Goal: Information Seeking & Learning: Find contact information

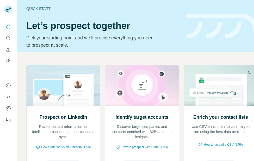
scroll to position [4, 0]
click at [68, 137] on div "Prospect on LinkedIn Reveal contact information for intelligent prospecting and…" at bounding box center [63, 142] width 73 height 73
click at [70, 144] on span "How Surfe works on LinkedIn (1:58)" at bounding box center [66, 146] width 50 height 5
click at [9, 37] on icon "Search" at bounding box center [8, 37] width 5 height 5
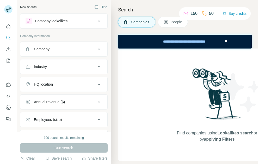
click at [84, 50] on div "Company" at bounding box center [61, 49] width 70 height 5
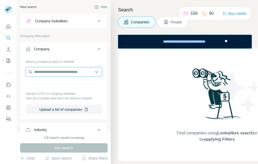
click at [83, 72] on input "text" at bounding box center [64, 71] width 77 height 9
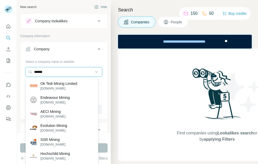
type input "******"
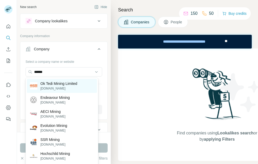
click at [57, 86] on p "Ok Tedi Mining Limited" at bounding box center [58, 83] width 37 height 5
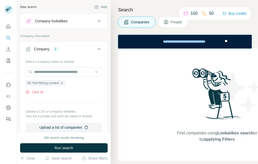
click at [54, 50] on div "1" at bounding box center [56, 49] width 6 height 5
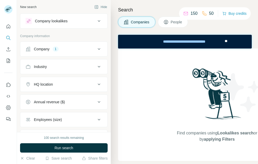
click at [45, 49] on div "Company" at bounding box center [42, 49] width 16 height 5
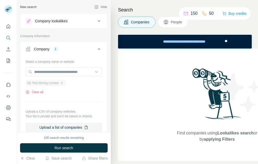
click at [44, 83] on span "Ok Tedi Mining Limited" at bounding box center [42, 83] width 31 height 5
click at [33, 84] on span "Ok Tedi Mining Limited" at bounding box center [42, 83] width 31 height 5
click at [70, 88] on div "Ok Tedi Mining Limited Clear all" at bounding box center [64, 86] width 77 height 18
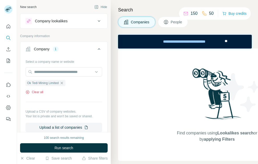
click at [28, 92] on icon "button" at bounding box center [28, 92] width 4 height 4
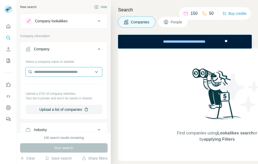
click at [72, 71] on input "text" at bounding box center [64, 71] width 77 height 9
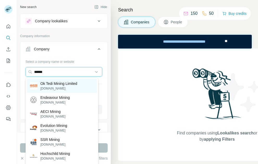
type input "******"
drag, startPoint x: 55, startPoint y: 86, endPoint x: 48, endPoint y: 84, distance: 7.8
click at [48, 84] on p "Ok Tedi Mining Limited" at bounding box center [58, 83] width 37 height 5
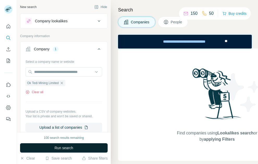
click at [64, 149] on span "Run search" at bounding box center [63, 148] width 19 height 5
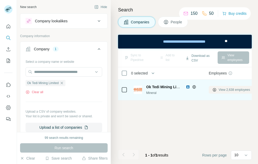
click at [232, 89] on span "View 2,638 employees" at bounding box center [233, 90] width 31 height 5
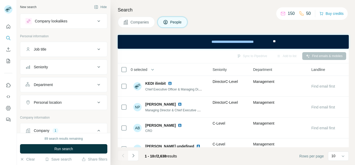
scroll to position [0, 219]
click at [101, 8] on button "Hide" at bounding box center [101, 7] width 20 height 8
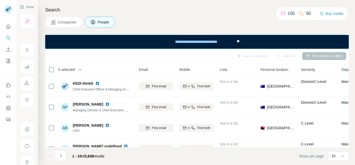
scroll to position [0, 55]
drag, startPoint x: 147, startPoint y: 87, endPoint x: 123, endPoint y: 64, distance: 33.3
click at [123, 64] on th "0 selected" at bounding box center [86, 69] width 83 height 12
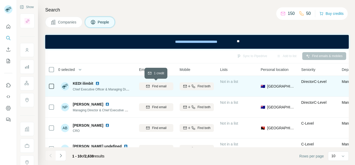
click at [148, 85] on icon "button" at bounding box center [148, 86] width 4 height 4
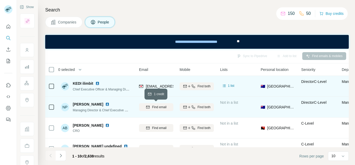
click at [149, 106] on icon "button" at bounding box center [148, 106] width 3 height 3
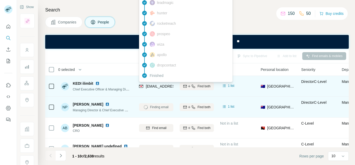
drag, startPoint x: 155, startPoint y: 86, endPoint x: 148, endPoint y: 86, distance: 6.5
click at [148, 86] on span "kedi.ilimbit@oktedi.com" at bounding box center [177, 86] width 62 height 4
click at [142, 86] on img at bounding box center [141, 86] width 4 height 5
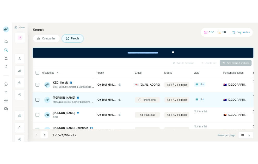
scroll to position [0, 9]
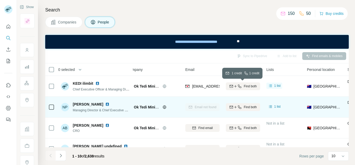
drag, startPoint x: 231, startPoint y: 85, endPoint x: 187, endPoint y: 59, distance: 50.6
click at [187, 59] on div "Sync to Pipedrive Add to list Find emails & mobiles" at bounding box center [197, 55] width 299 height 9
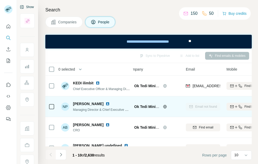
click at [28, 8] on button "Show" at bounding box center [26, 7] width 21 height 8
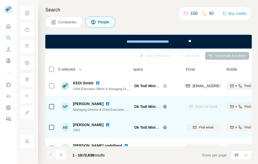
scroll to position [0, 0]
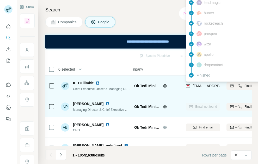
drag, startPoint x: 217, startPoint y: 86, endPoint x: 211, endPoint y: 85, distance: 5.8
click at [211, 85] on span "kedi.ilimbit@oktedi.com" at bounding box center [223, 86] width 62 height 4
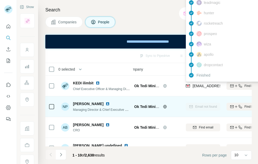
click at [203, 34] on div "prospeo" at bounding box center [206, 33] width 21 height 5
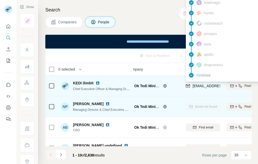
click at [202, 87] on span "kedi.ilimbit@oktedi.com" at bounding box center [223, 86] width 62 height 4
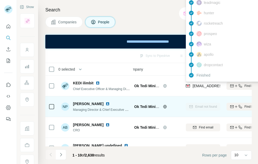
click at [205, 78] on span "Finished" at bounding box center [203, 75] width 14 height 5
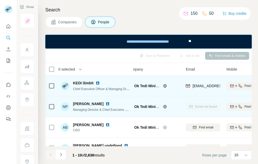
drag, startPoint x: 97, startPoint y: 83, endPoint x: 86, endPoint y: 81, distance: 11.5
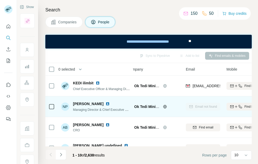
drag, startPoint x: 86, startPoint y: 81, endPoint x: 71, endPoint y: 58, distance: 27.8
click at [71, 58] on div "Sync to Pipedrive Add to list Find emails & mobiles" at bounding box center [148, 55] width 201 height 9
click at [253, 67] on div "Search Companies People Sync to Pipedrive Add to list Find emails & mobiles 0 s…" at bounding box center [148, 82] width 220 height 164
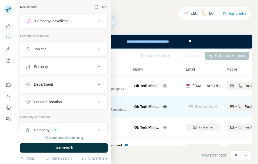
click at [31, 7] on div "New search" at bounding box center [28, 7] width 16 height 5
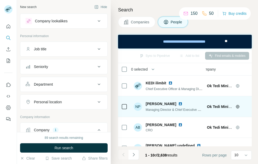
click at [98, 131] on icon at bounding box center [99, 131] width 3 height 2
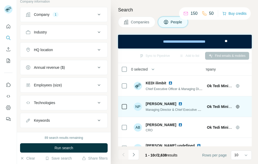
click at [96, 14] on icon at bounding box center [99, 14] width 6 height 6
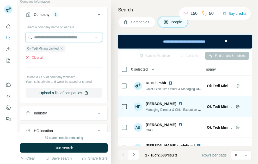
click at [65, 37] on input "text" at bounding box center [64, 37] width 77 height 9
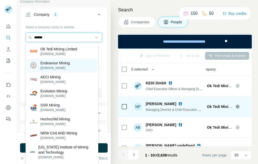
type input "******"
click at [60, 62] on p "Endeavour Mining" at bounding box center [54, 63] width 29 height 5
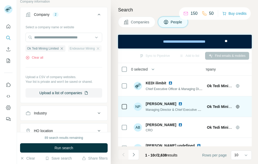
click at [69, 51] on span "Endeavour Mining" at bounding box center [81, 48] width 25 height 5
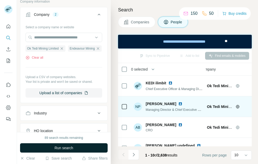
click at [64, 146] on span "Run search" at bounding box center [63, 148] width 19 height 5
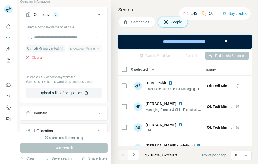
click at [69, 51] on span "Endeavour Mining" at bounding box center [81, 48] width 25 height 5
click at [60, 39] on input "text" at bounding box center [64, 37] width 77 height 9
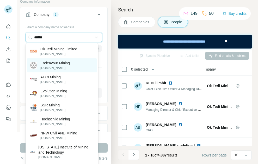
type input "******"
click at [58, 64] on p "Endeavour Mining" at bounding box center [54, 63] width 29 height 5
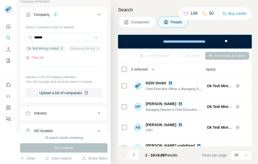
click at [69, 51] on span "Endeavour Mining" at bounding box center [81, 48] width 25 height 5
click at [66, 148] on div "Run search" at bounding box center [63, 148] width 87 height 9
click at [50, 14] on div "Company 2" at bounding box center [61, 14] width 70 height 5
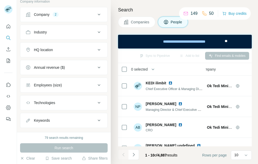
click at [60, 13] on div "Company 2" at bounding box center [61, 14] width 70 height 5
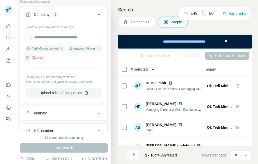
click at [152, 69] on icon "button" at bounding box center [152, 69] width 5 height 5
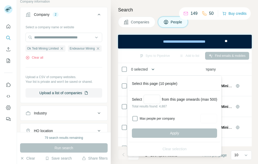
click at [152, 69] on icon "button" at bounding box center [152, 69] width 5 height 5
click at [233, 74] on th "Company" at bounding box center [226, 69] width 58 height 12
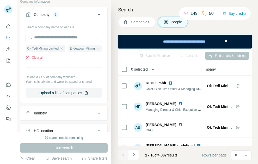
click at [186, 57] on div "Add to list" at bounding box center [188, 56] width 27 height 8
click at [154, 55] on div "Sync to Pipedrive Add to list Find emails & mobiles" at bounding box center [184, 55] width 128 height 9
click at [139, 23] on span "Companies" at bounding box center [140, 22] width 19 height 5
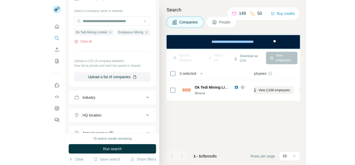
scroll to position [41, 0]
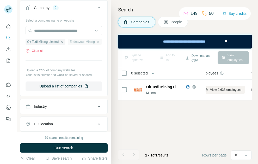
click at [69, 44] on span "Endeavour Mining" at bounding box center [81, 42] width 25 height 5
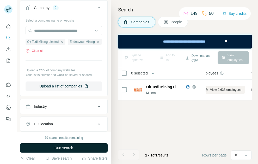
click at [67, 147] on span "Run search" at bounding box center [63, 148] width 19 height 5
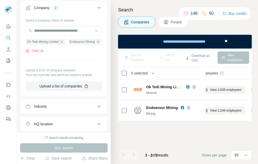
click at [226, 59] on div "View employees" at bounding box center [232, 58] width 31 height 12
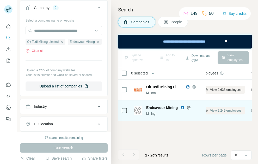
click at [225, 111] on span "View 2,249 employees" at bounding box center [225, 111] width 31 height 5
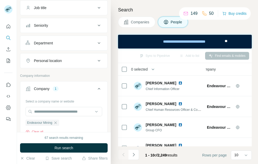
click at [225, 111] on div "Endeavour Mining" at bounding box center [226, 107] width 52 height 14
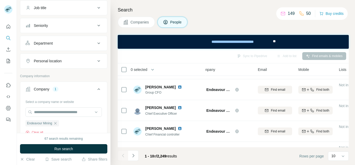
scroll to position [49, 9]
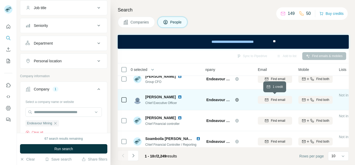
click at [253, 99] on icon "button" at bounding box center [267, 100] width 4 height 4
click at [74, 42] on div "Department" at bounding box center [61, 43] width 70 height 5
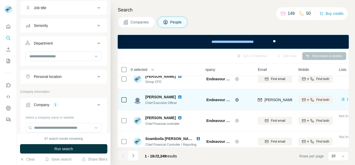
click at [82, 42] on div "Department" at bounding box center [61, 43] width 70 height 5
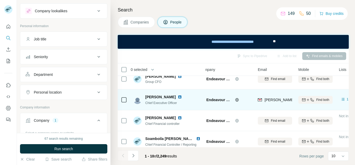
scroll to position [0, 0]
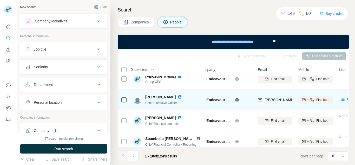
click at [96, 48] on icon at bounding box center [99, 49] width 6 height 6
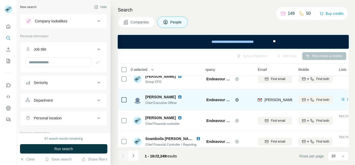
click at [80, 84] on div "Seniority" at bounding box center [61, 82] width 70 height 5
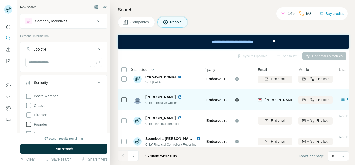
click at [30, 123] on icon at bounding box center [29, 124] width 6 height 6
click at [80, 62] on input "text" at bounding box center [59, 62] width 66 height 9
click at [88, 49] on div "Job title" at bounding box center [61, 49] width 70 height 5
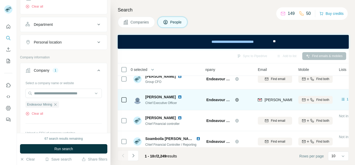
scroll to position [169, 0]
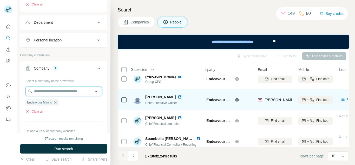
click at [70, 90] on input "text" at bounding box center [64, 90] width 77 height 9
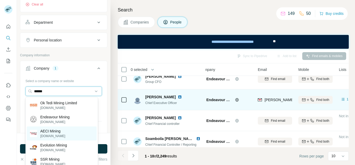
type input "******"
click at [54, 132] on p "AECI Mining" at bounding box center [52, 130] width 25 height 5
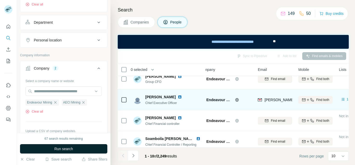
click at [64, 147] on span "Run search" at bounding box center [63, 148] width 19 height 5
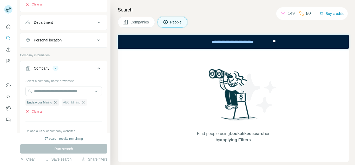
click at [75, 102] on span "AECI Mining" at bounding box center [71, 102] width 17 height 5
click at [144, 25] on button "Companies" at bounding box center [136, 22] width 37 height 11
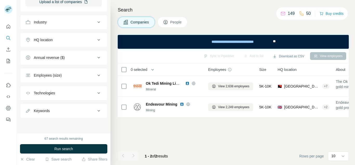
scroll to position [126, 0]
click at [144, 25] on button "Companies" at bounding box center [136, 22] width 37 height 11
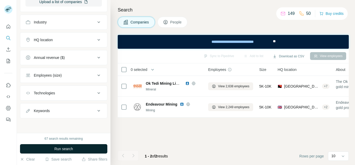
click at [82, 149] on button "Run search" at bounding box center [63, 148] width 87 height 9
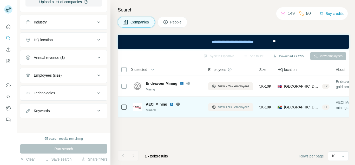
click at [236, 107] on span "View 1,933 employees" at bounding box center [233, 107] width 31 height 5
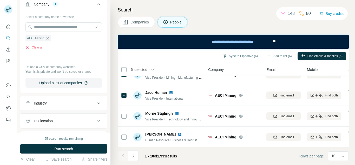
scroll to position [101, 0]
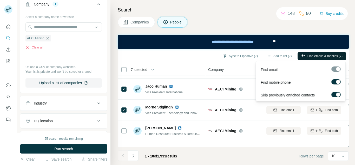
click at [253, 56] on span "Find emails & mobiles (7)" at bounding box center [325, 56] width 35 height 5
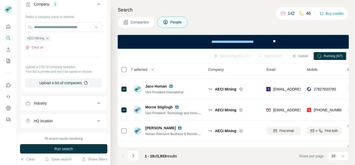
click at [253, 2] on div "Search Companies People Sync to Pipedrive (7) Add to list (7) Cancel Running (6…" at bounding box center [233, 82] width 245 height 165
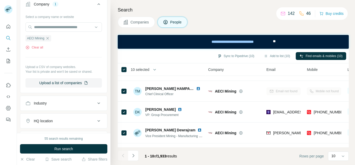
scroll to position [0, 0]
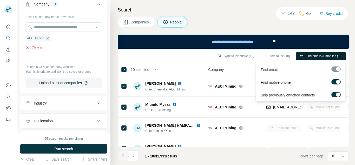
click at [253, 56] on span "Find emails & mobiles (10)" at bounding box center [324, 56] width 37 height 5
click at [253, 81] on label at bounding box center [336, 81] width 9 height 5
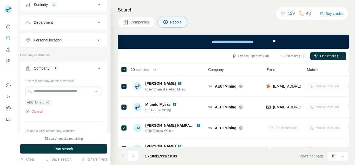
scroll to position [59, 0]
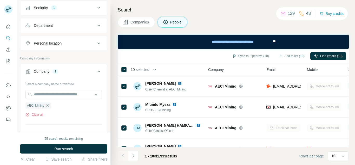
click at [84, 74] on button "Company 1" at bounding box center [63, 72] width 87 height 15
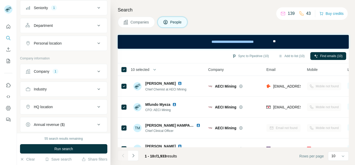
click at [81, 73] on div "Company 1" at bounding box center [61, 71] width 70 height 5
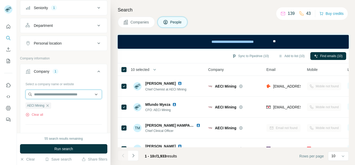
click at [73, 96] on input "text" at bounding box center [64, 94] width 77 height 9
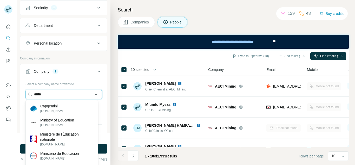
type input "******"
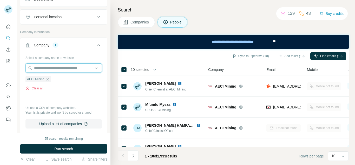
scroll to position [86, 0]
click at [79, 68] on input "text" at bounding box center [64, 66] width 77 height 9
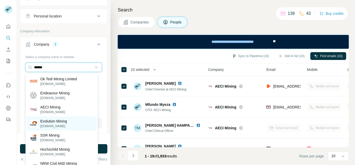
type input "******"
click at [67, 122] on p "Evolution Mining" at bounding box center [53, 120] width 27 height 5
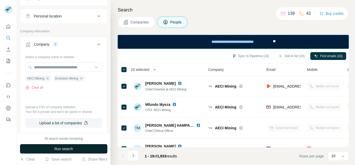
click at [91, 147] on button "Run search" at bounding box center [63, 148] width 87 height 9
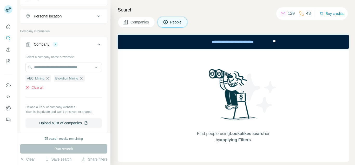
click at [138, 23] on span "Companies" at bounding box center [140, 22] width 19 height 5
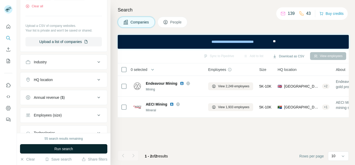
click at [92, 147] on button "Run search" at bounding box center [63, 148] width 87 height 9
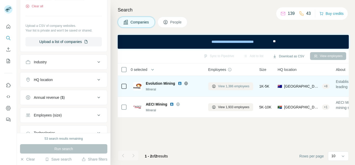
click at [224, 85] on span "View 1,386 employees" at bounding box center [233, 86] width 31 height 5
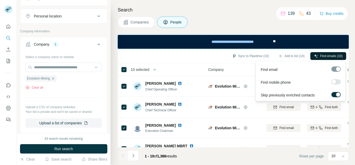
click at [253, 56] on span "Find emails (10)" at bounding box center [332, 56] width 22 height 5
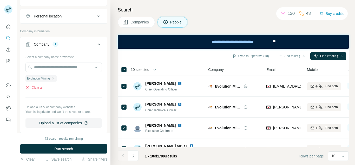
click at [253, 24] on div "Companies People" at bounding box center [233, 22] width 231 height 11
click at [253, 155] on icon at bounding box center [343, 155] width 5 height 5
click at [253, 117] on div "60" at bounding box center [339, 115] width 12 height 5
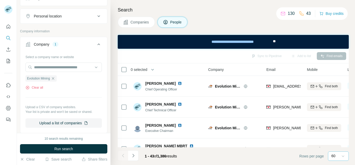
click at [253, 55] on div "Sync to Pipedrive Add to list Find emails" at bounding box center [233, 55] width 226 height 9
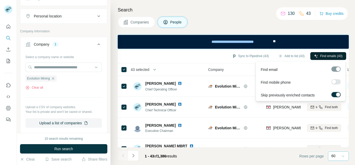
click at [253, 56] on span "Find emails (43)" at bounding box center [332, 56] width 22 height 5
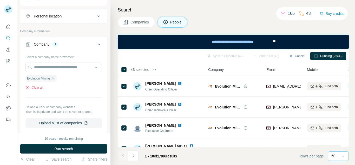
click at [253, 3] on div "Search Companies People Sync to Pipedrive (43) Add to list (43) Cancel Running …" at bounding box center [233, 82] width 245 height 165
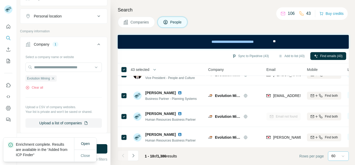
scroll to position [139, 0]
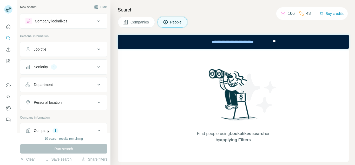
click at [345, 70] on div "Find people using Lookalikes search or by applying Filters" at bounding box center [233, 105] width 231 height 113
click at [76, 129] on div "Company 1" at bounding box center [61, 130] width 70 height 5
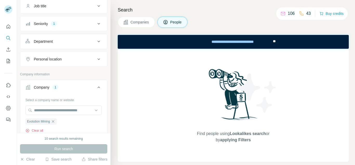
scroll to position [54, 0]
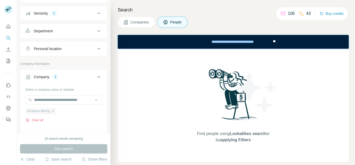
click at [38, 111] on span "Evolution Mining" at bounding box center [38, 111] width 23 height 5
click at [138, 27] on button "Companies" at bounding box center [136, 22] width 37 height 11
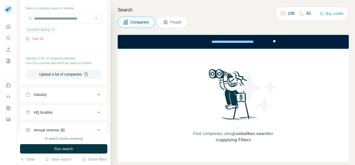
click at [44, 29] on span "Evolution Mining" at bounding box center [38, 29] width 23 height 5
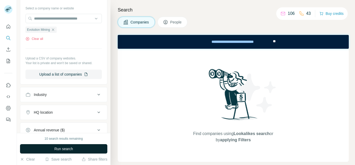
click at [77, 149] on button "Run search" at bounding box center [63, 148] width 87 height 9
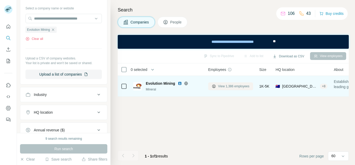
click at [245, 88] on span "View 1,386 employees" at bounding box center [233, 86] width 31 height 5
